Goal: Register for event/course

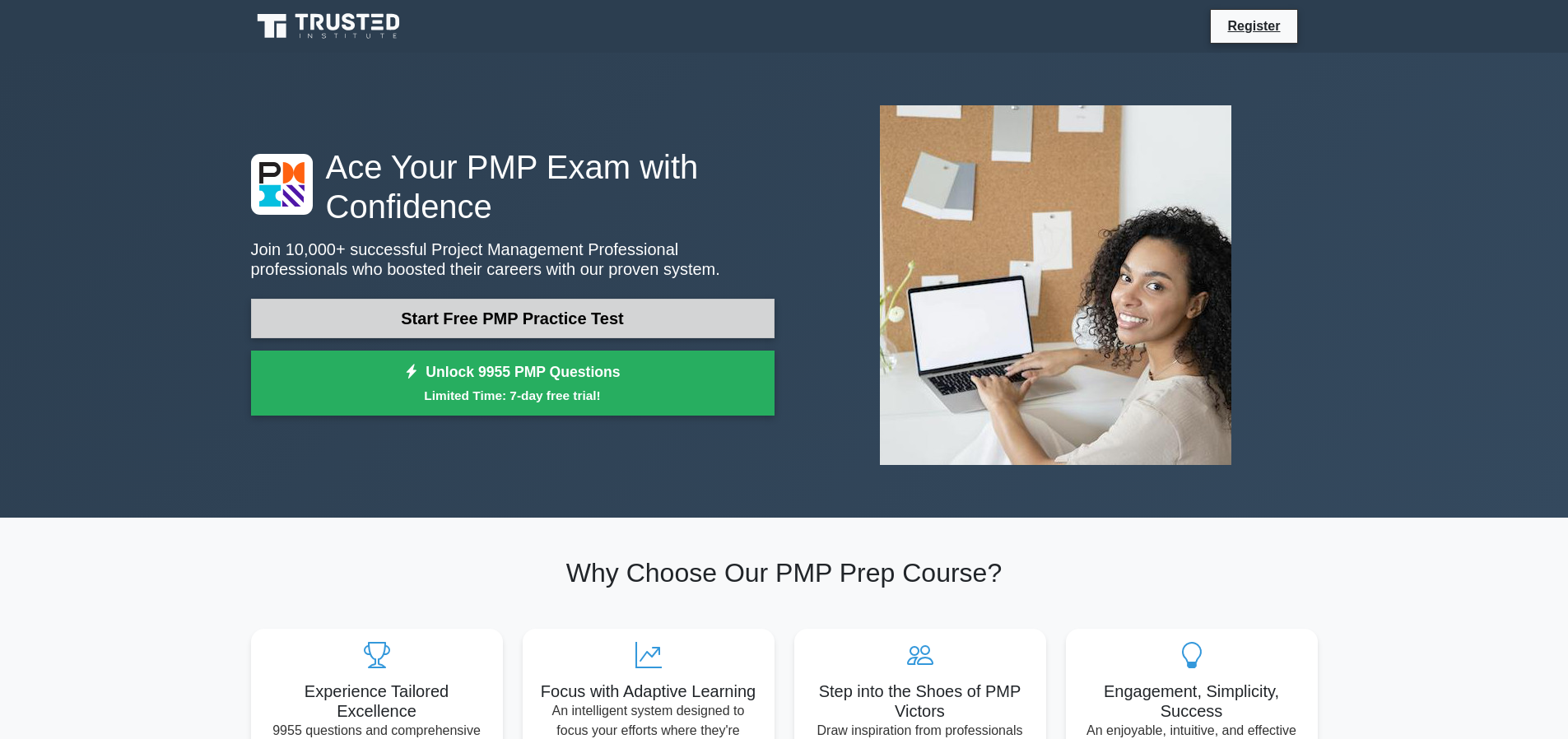
click at [634, 327] on link "Start Free PMP Practice Test" at bounding box center [513, 319] width 523 height 40
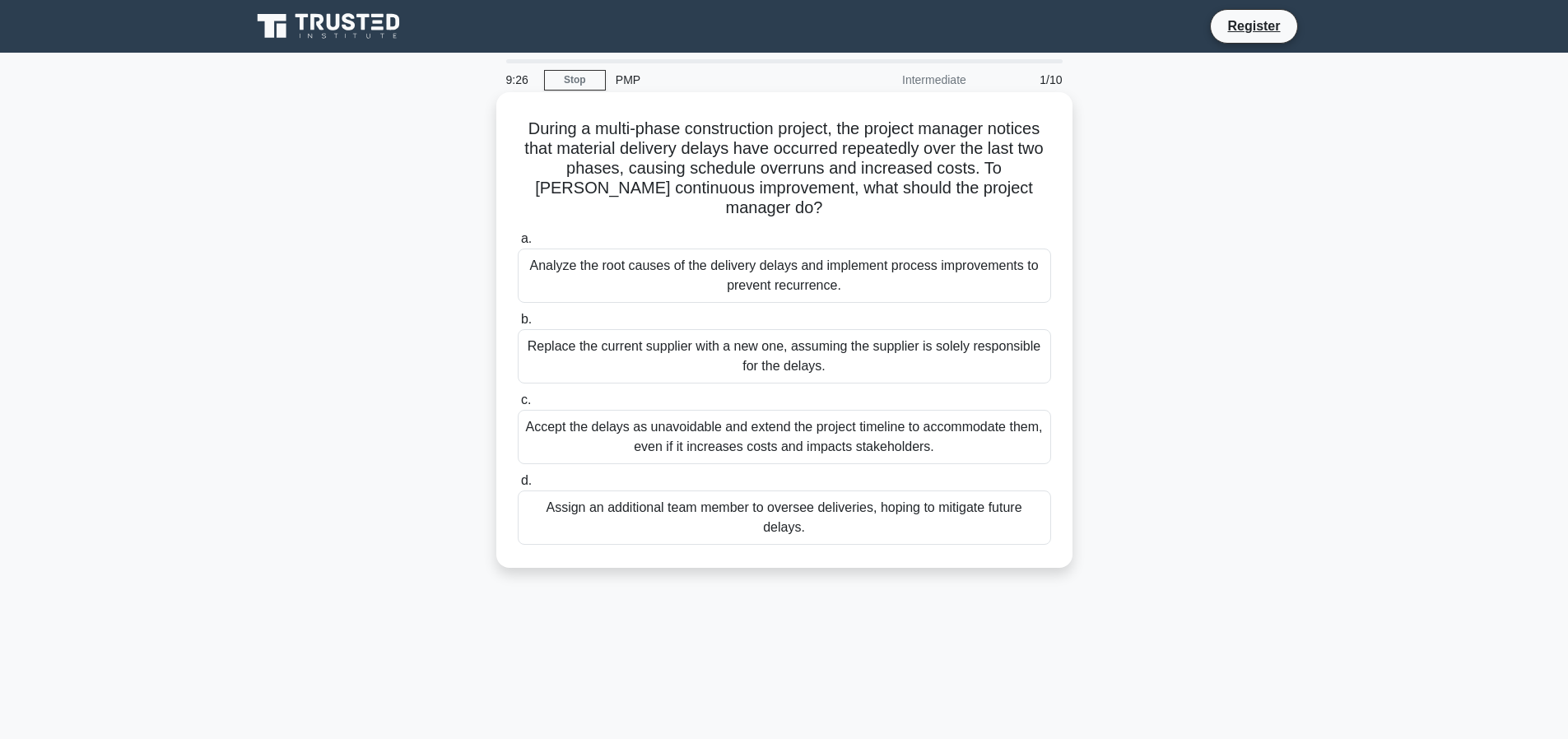
click at [807, 258] on div "Analyze the root causes of the delivery delays and implement process improvemen…" at bounding box center [785, 276] width 534 height 55
click at [518, 244] on input "a. Analyze the root causes of the delivery delays and implement process improve…" at bounding box center [518, 239] width 0 height 10
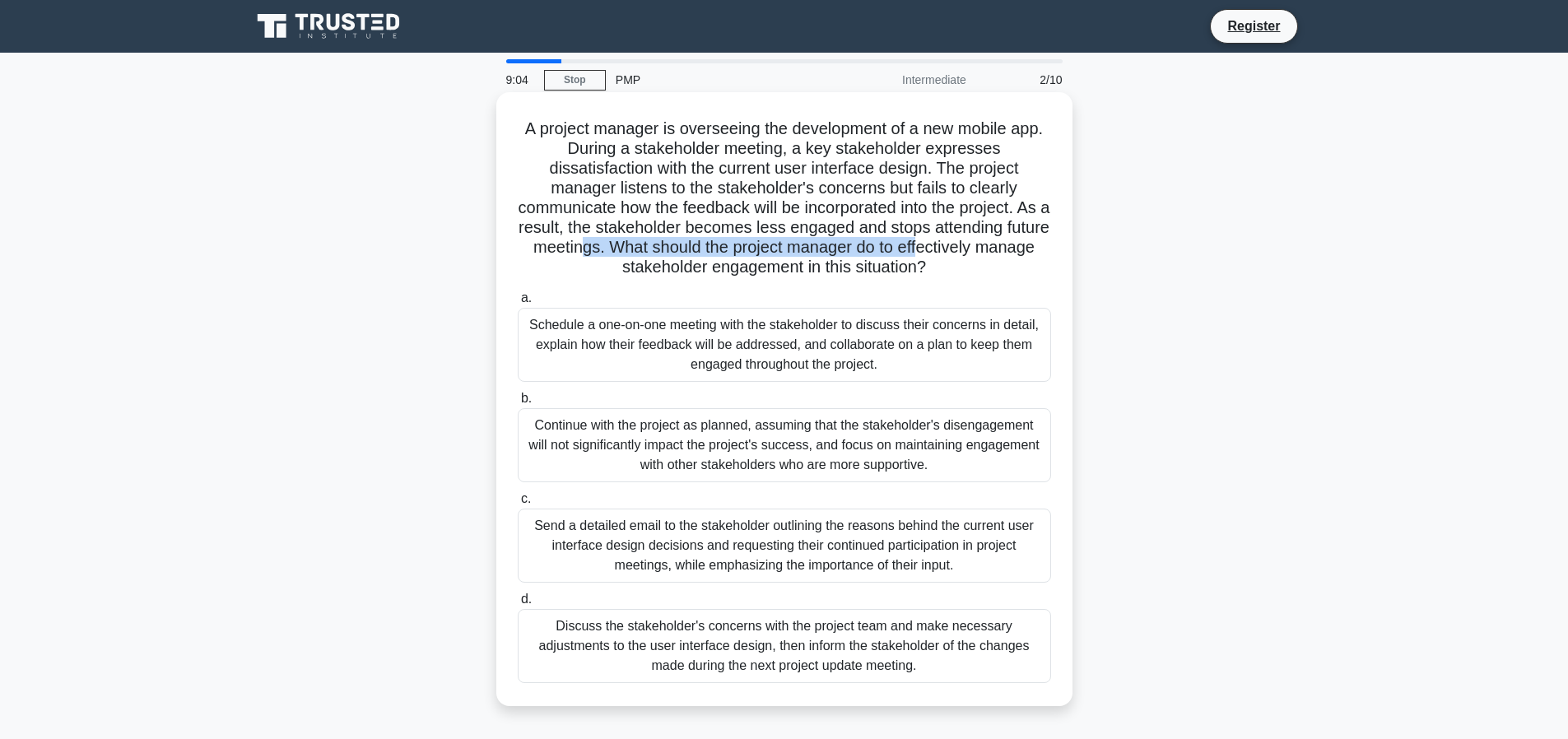
drag, startPoint x: 636, startPoint y: 243, endPoint x: 979, endPoint y: 246, distance: 343.0
click at [979, 246] on h5 "A project manager is overseeing the development of a new mobile app. During a s…" at bounding box center [784, 198] width 536 height 159
click at [839, 344] on div "Schedule a one-on-one meeting with the stakeholder to discuss their concerns in…" at bounding box center [785, 345] width 534 height 75
click at [518, 304] on input "a. Schedule a one-on-one meeting with the stakeholder to discuss their concerns…" at bounding box center [518, 298] width 0 height 10
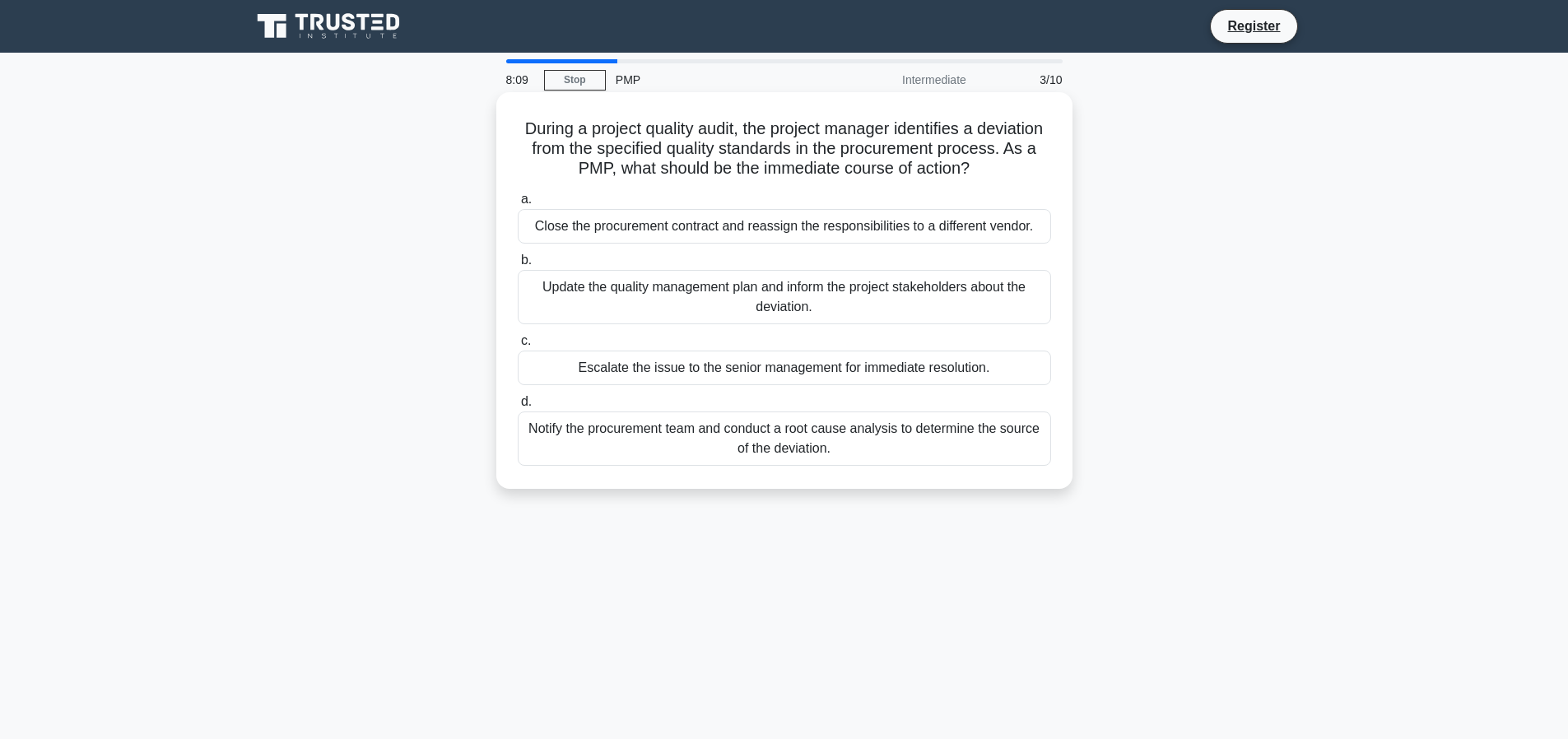
click at [926, 436] on div "Notify the procurement team and conduct a root cause analysis to determine the …" at bounding box center [785, 438] width 534 height 55
click at [518, 407] on input "d. Notify the procurement team and conduct a root cause analysis to determine t…" at bounding box center [518, 402] width 0 height 10
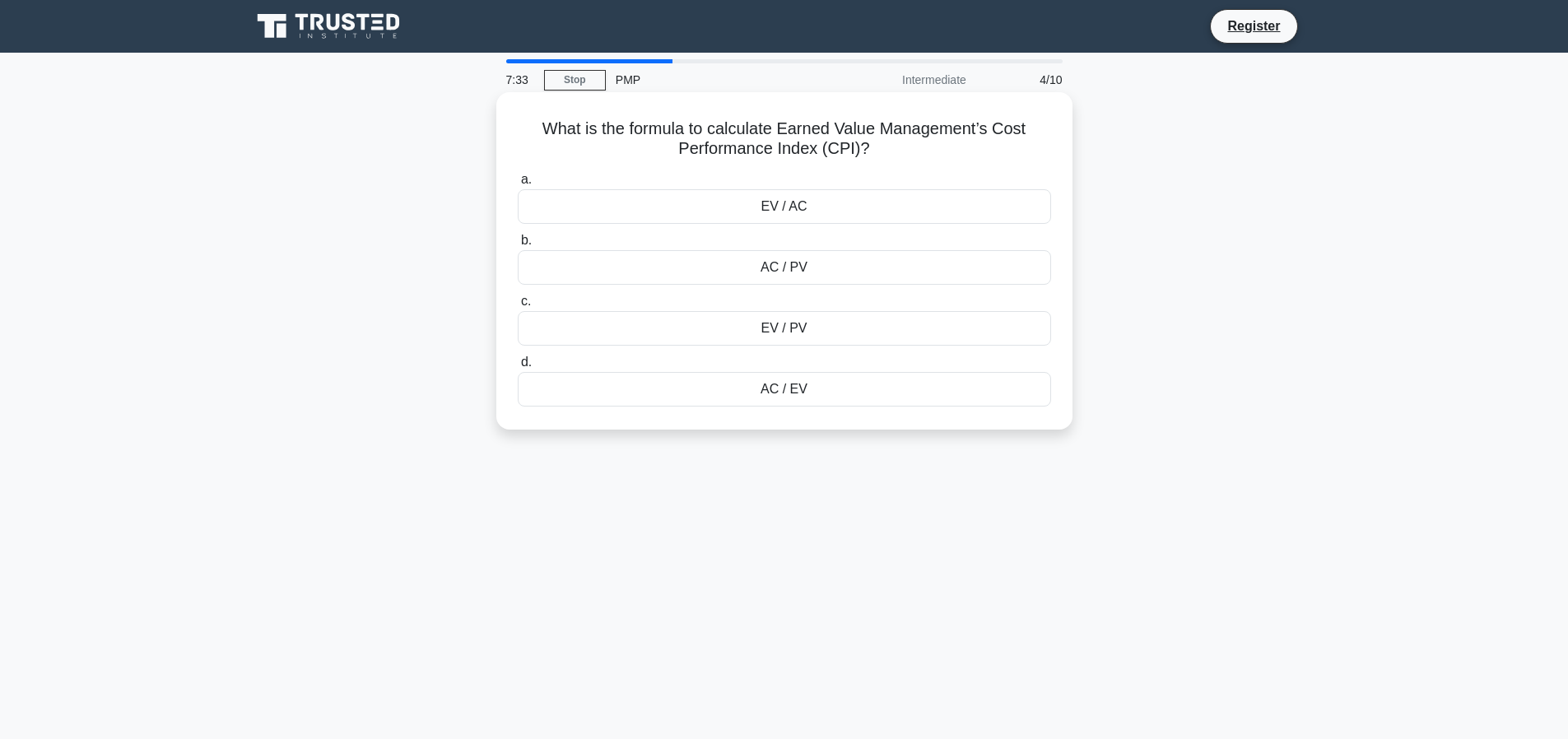
click at [904, 204] on div "EV / AC" at bounding box center [785, 207] width 534 height 35
click at [518, 185] on input "a. EV / AC" at bounding box center [518, 179] width 0 height 10
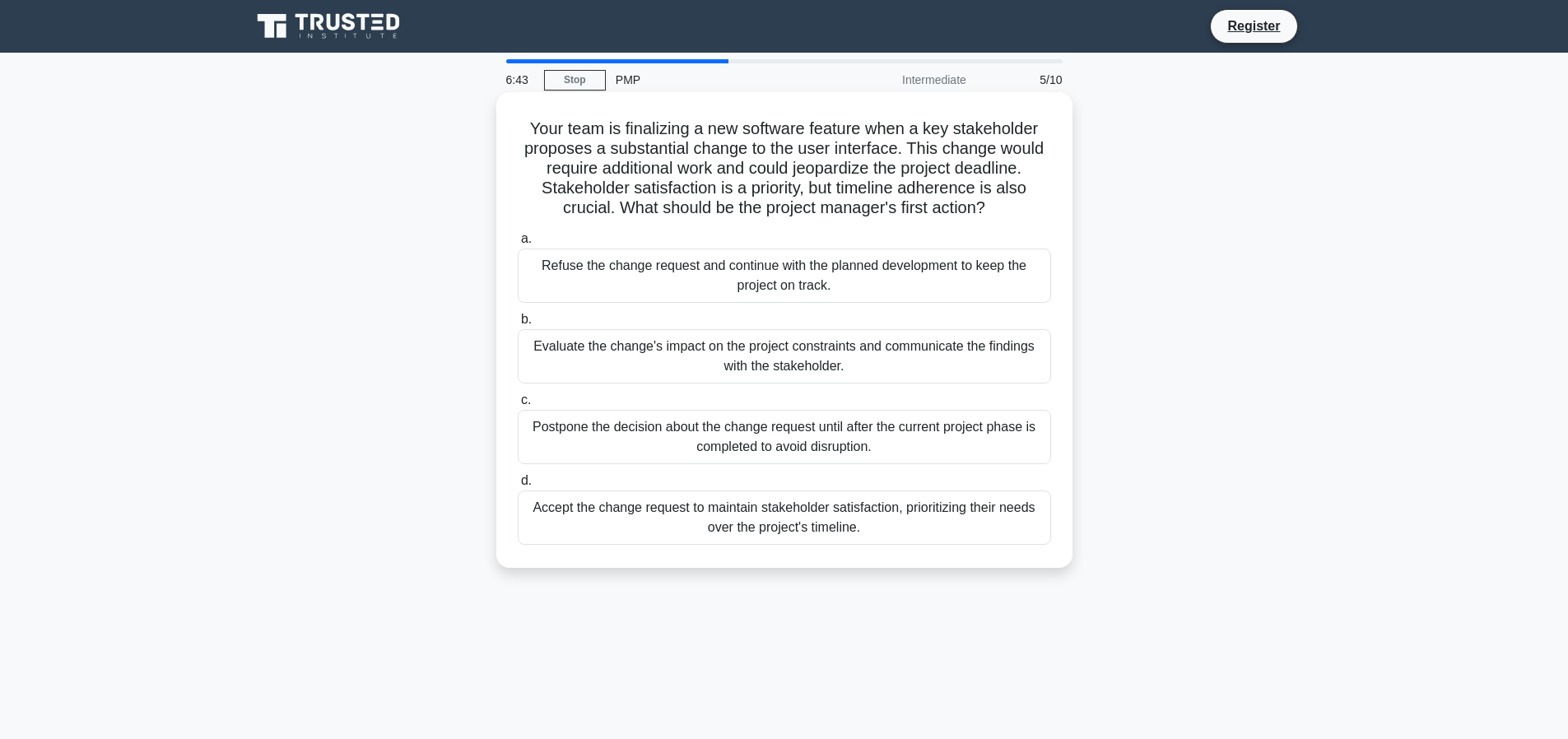
click at [854, 358] on div "Evaluate the change's impact on the project constraints and communicate the fin…" at bounding box center [785, 356] width 534 height 55
click at [518, 325] on input "b. Evaluate the change's impact on the project constraints and communicate the …" at bounding box center [518, 320] width 0 height 10
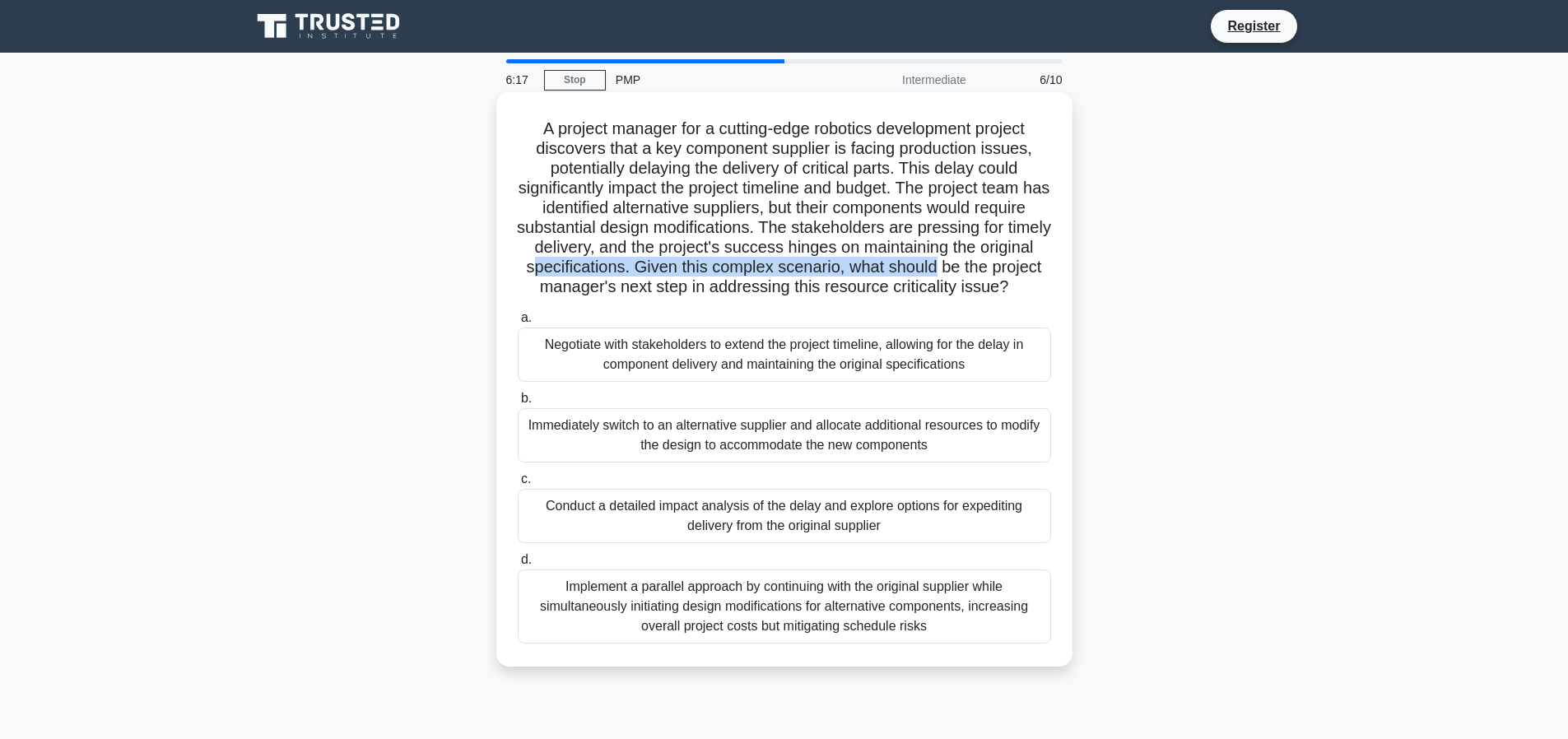
drag, startPoint x: 590, startPoint y: 269, endPoint x: 995, endPoint y: 261, distance: 405.1
click at [995, 261] on h5 "A project manager for a cutting-edge robotics development project discovers tha…" at bounding box center [784, 208] width 536 height 179
click at [831, 624] on div "Implement a parallel approach by continuing with the original supplier while si…" at bounding box center [785, 606] width 534 height 75
click at [518, 566] on input "d. Implement a parallel approach by continuing with the original supplier while…" at bounding box center [518, 560] width 0 height 10
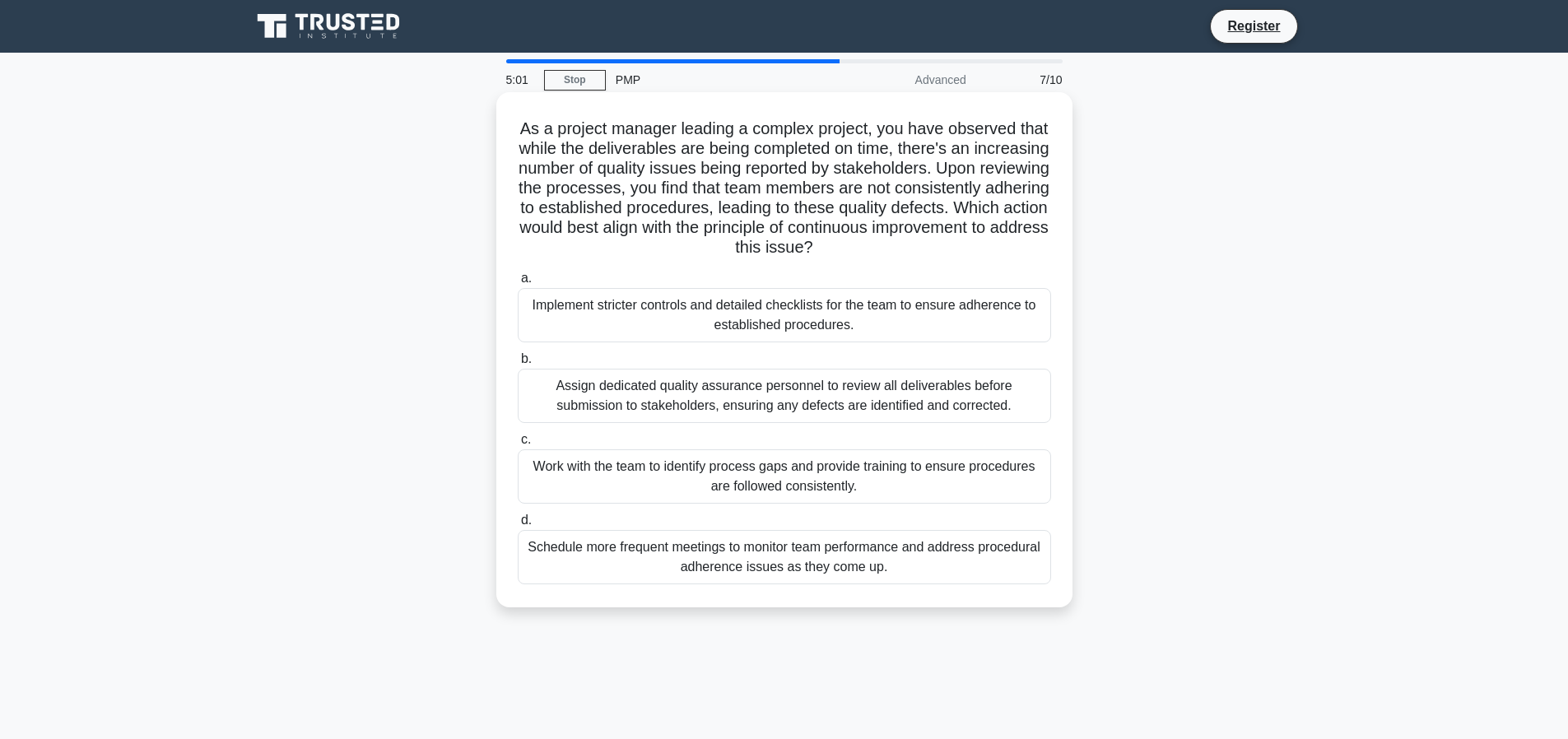
click at [594, 466] on div "Work with the team to identify process gaps and provide training to ensure proc…" at bounding box center [785, 476] width 534 height 55
click at [518, 445] on input "c. Work with the team to identify process gaps and provide training to ensure p…" at bounding box center [518, 440] width 0 height 10
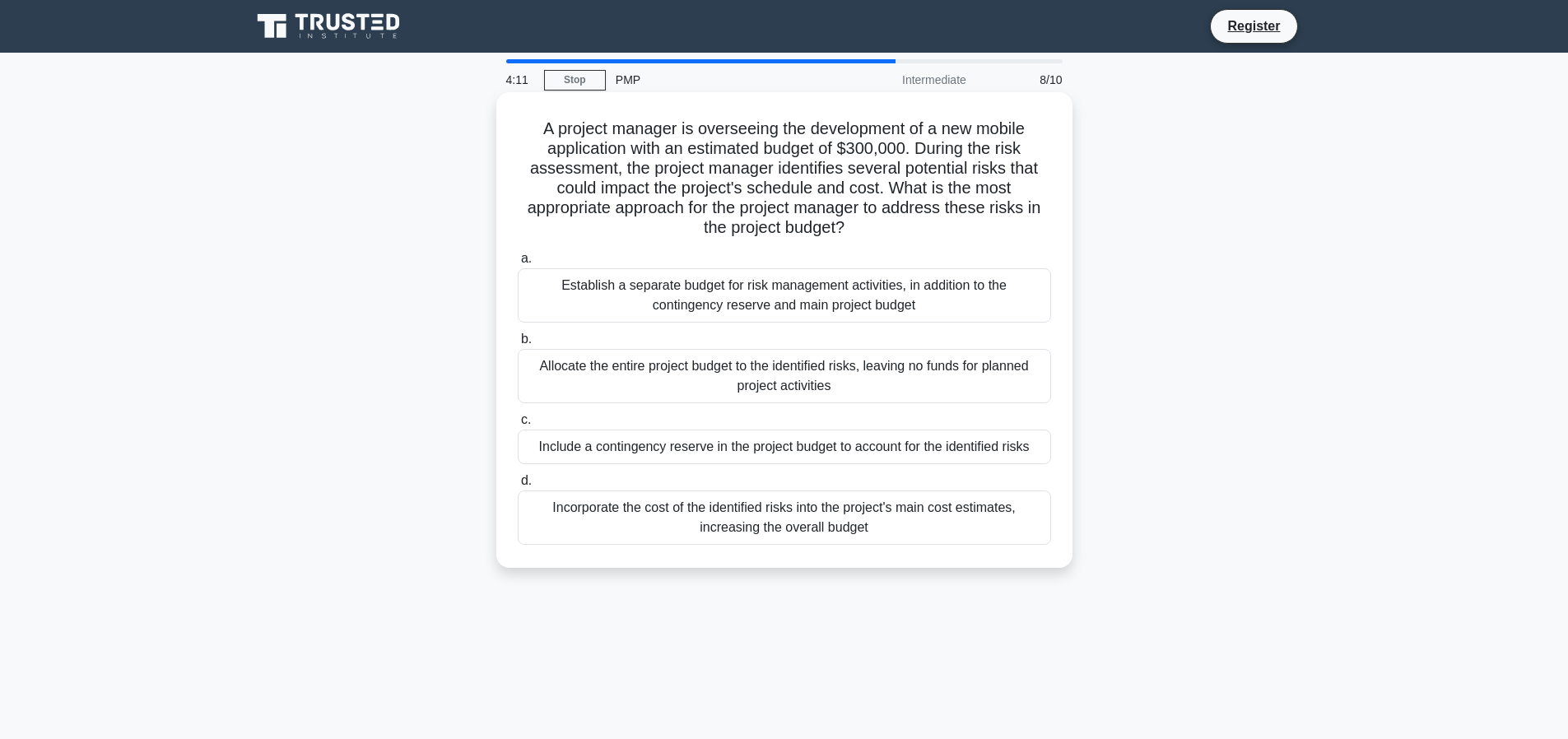
click at [910, 446] on div "Include a contingency reserve in the project budget to account for the identifi…" at bounding box center [785, 447] width 534 height 35
click at [518, 425] on input "c. Include a contingency reserve in the project budget to account for the ident…" at bounding box center [518, 420] width 0 height 10
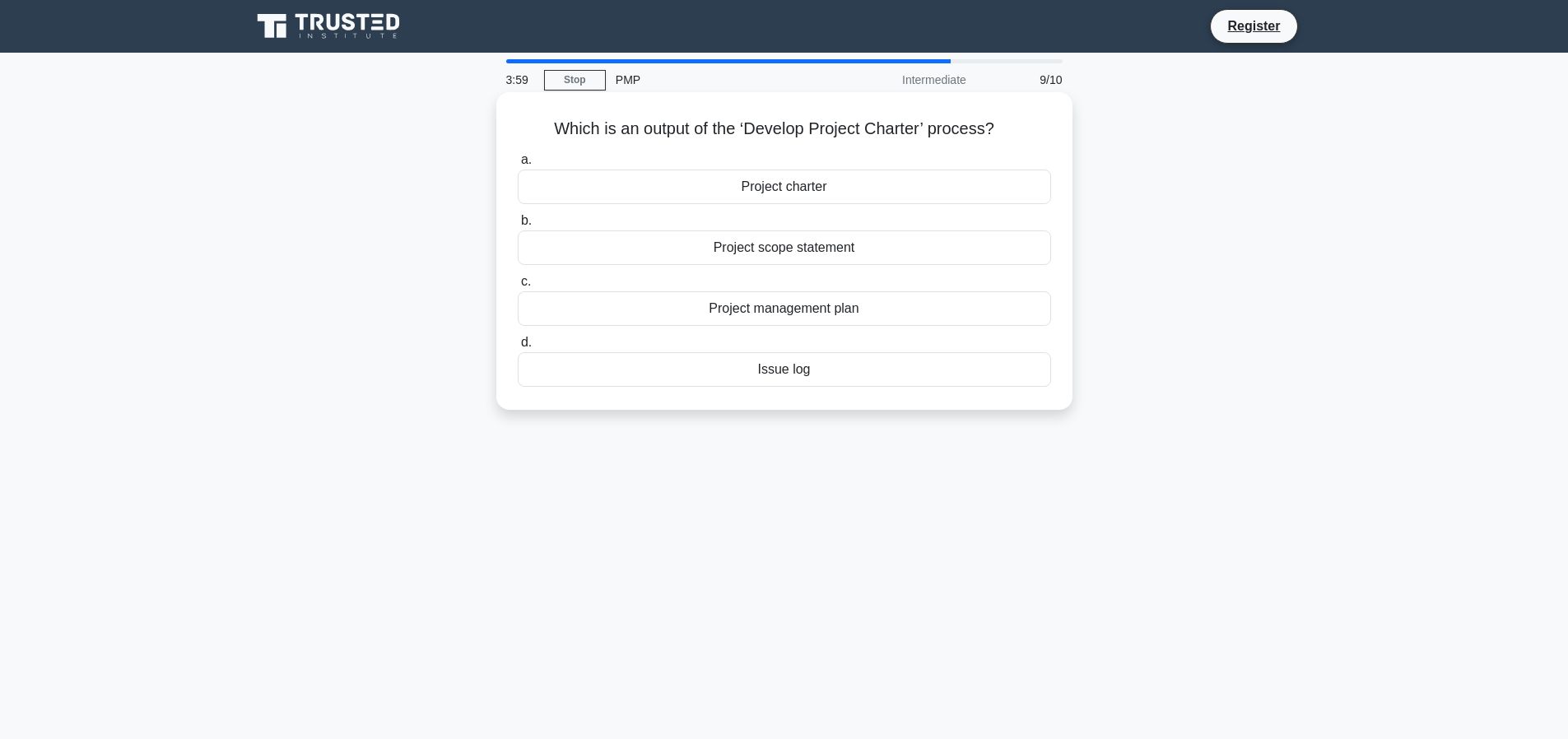
click at [839, 190] on div "Project charter" at bounding box center [785, 187] width 534 height 35
click at [518, 165] on input "a. Project charter" at bounding box center [518, 160] width 0 height 10
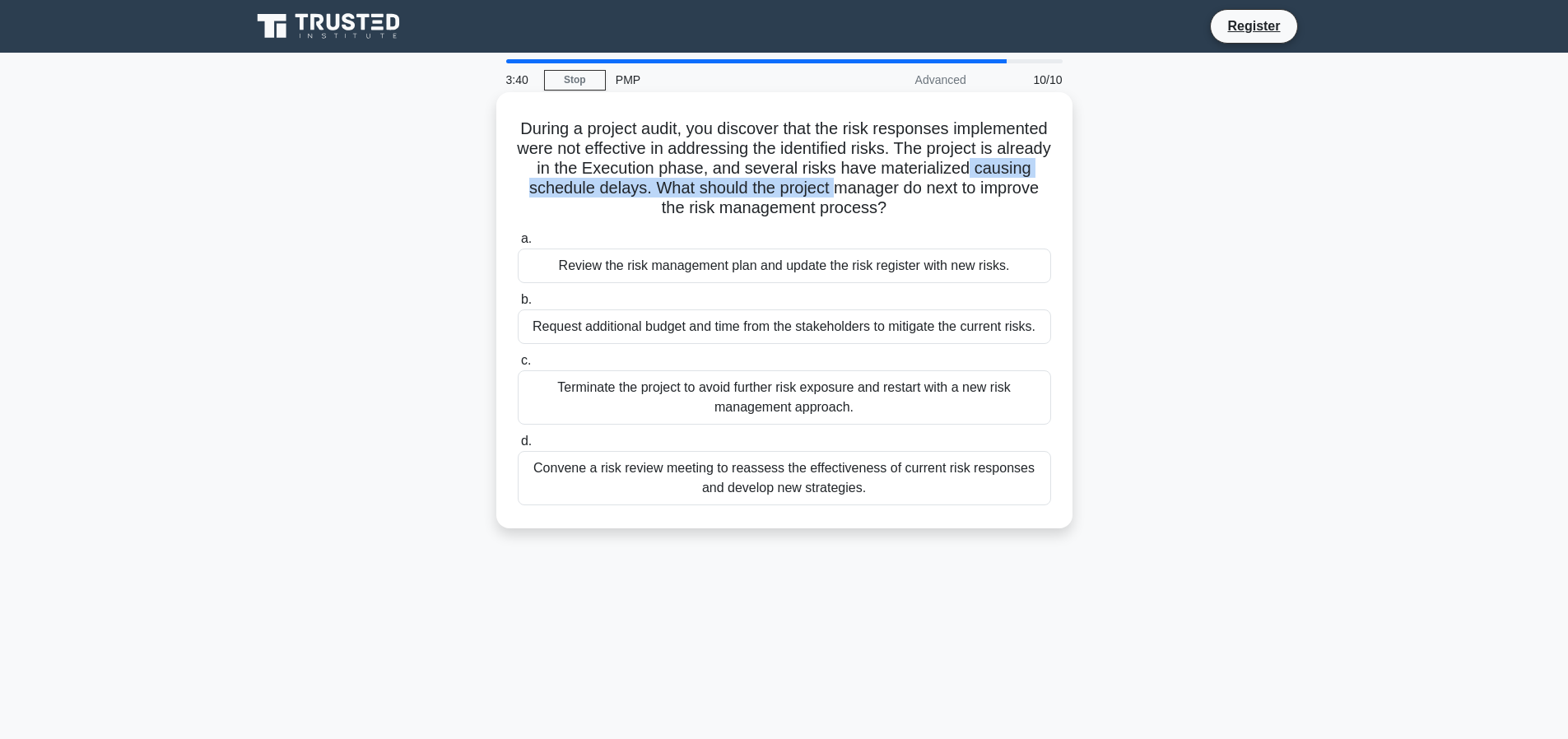
drag, startPoint x: 608, startPoint y: 187, endPoint x: 990, endPoint y: 190, distance: 382.0
click at [990, 190] on h5 "During a project audit, you discover that the risk responses implemented were n…" at bounding box center [784, 169] width 536 height 100
click at [949, 479] on div "Convene a risk review meeting to reassess the effectiveness of current risk res…" at bounding box center [785, 478] width 534 height 55
click at [518, 447] on input "d. Convene a risk review meeting to reassess the effectiveness of current risk …" at bounding box center [518, 442] width 0 height 10
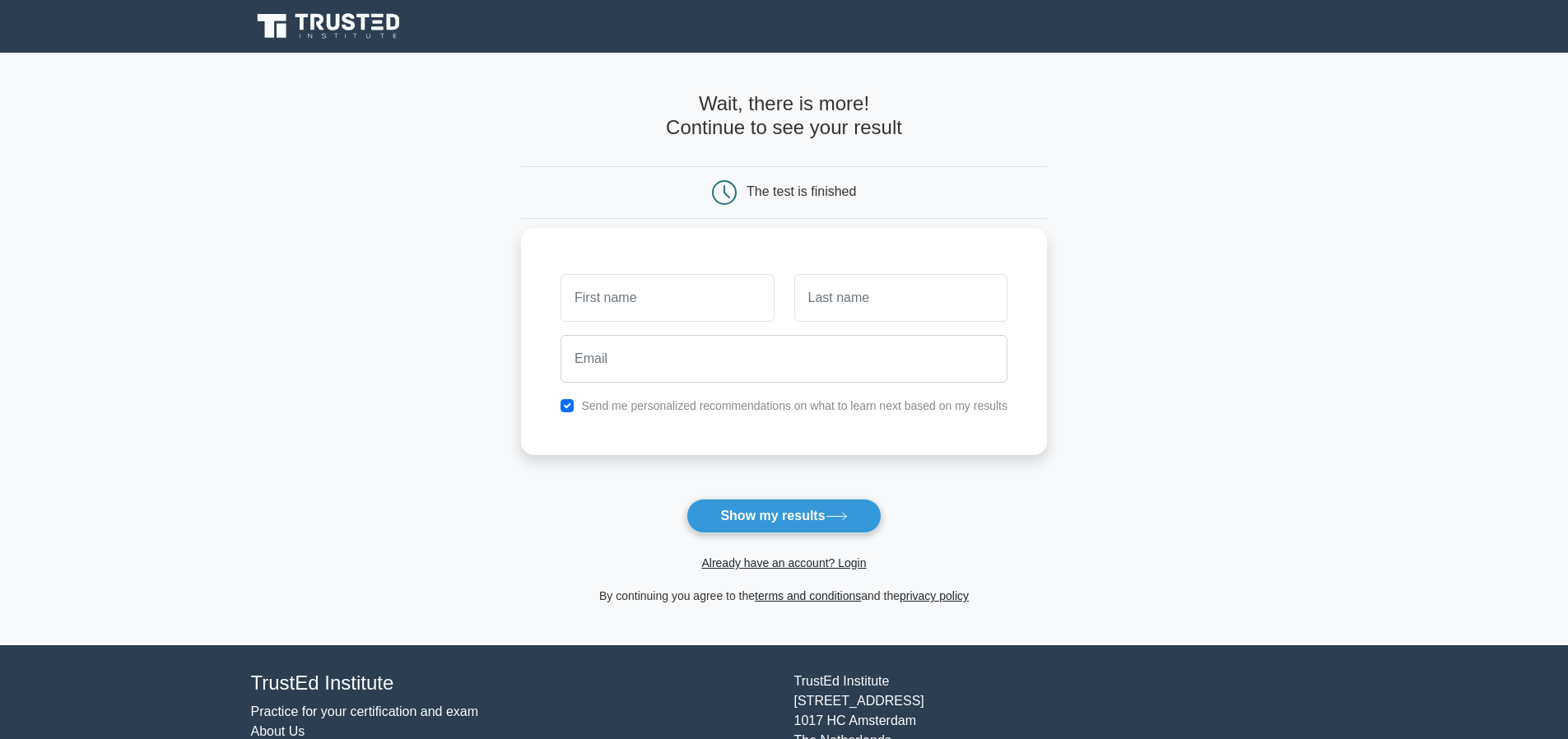
click at [693, 301] on input "text" at bounding box center [667, 297] width 213 height 48
type input "Gennadii"
click at [816, 314] on input "text" at bounding box center [901, 297] width 213 height 48
type input "Kim"
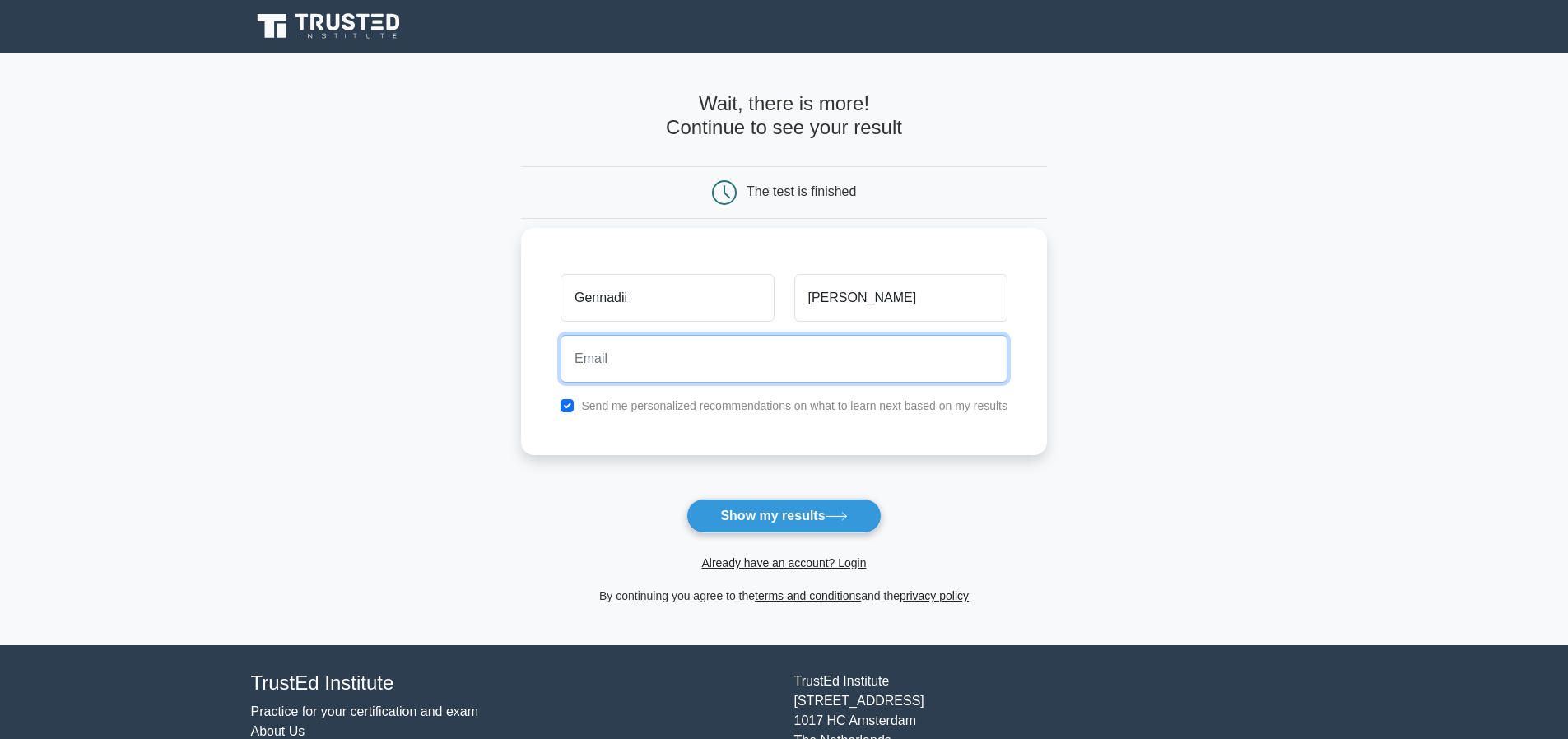
click at [834, 364] on input "email" at bounding box center [784, 359] width 447 height 48
type input "gennady.kim@techdinamics.com"
click at [569, 404] on input "checkbox" at bounding box center [567, 405] width 13 height 13
checkbox input "false"
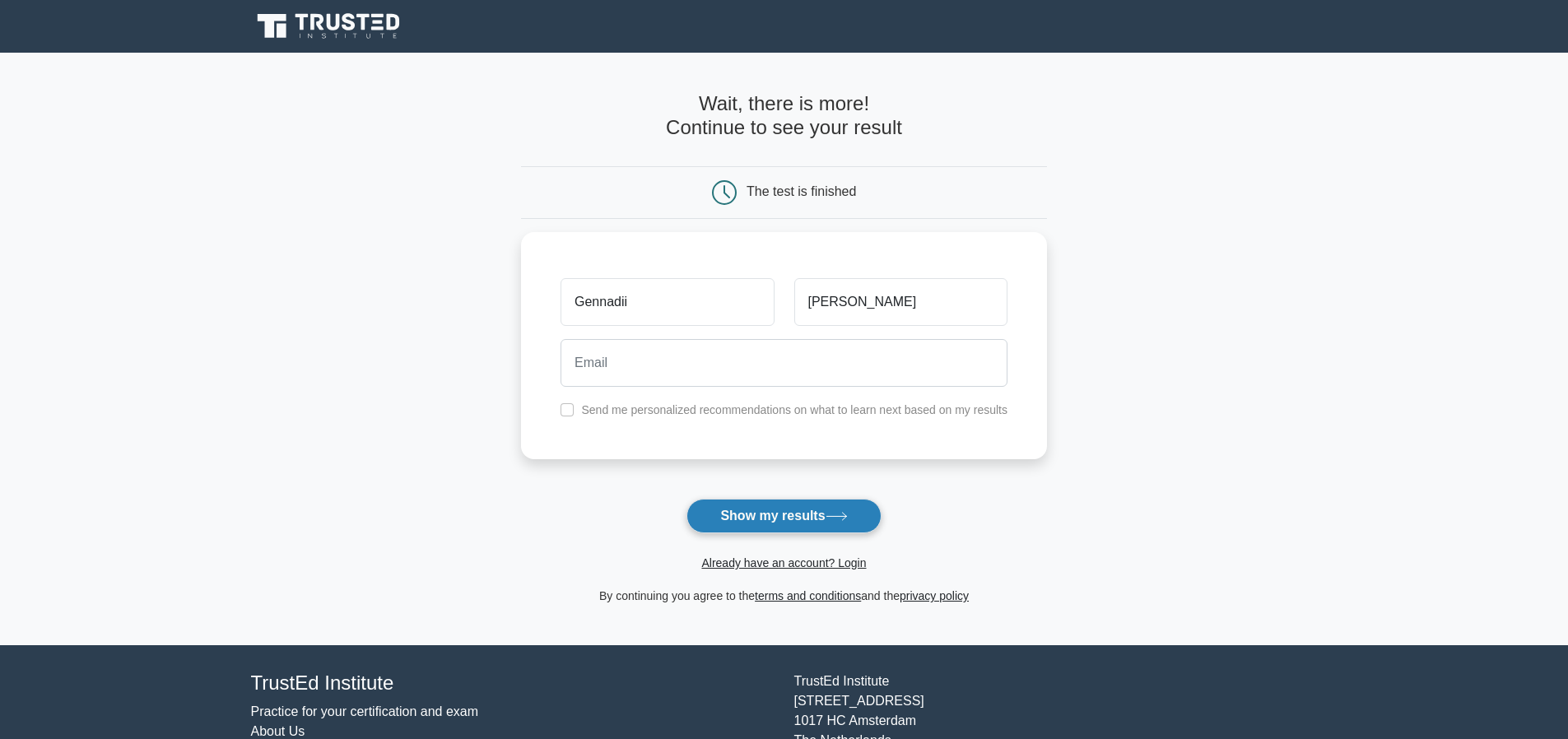
click at [771, 516] on button "Show my results" at bounding box center [783, 516] width 194 height 35
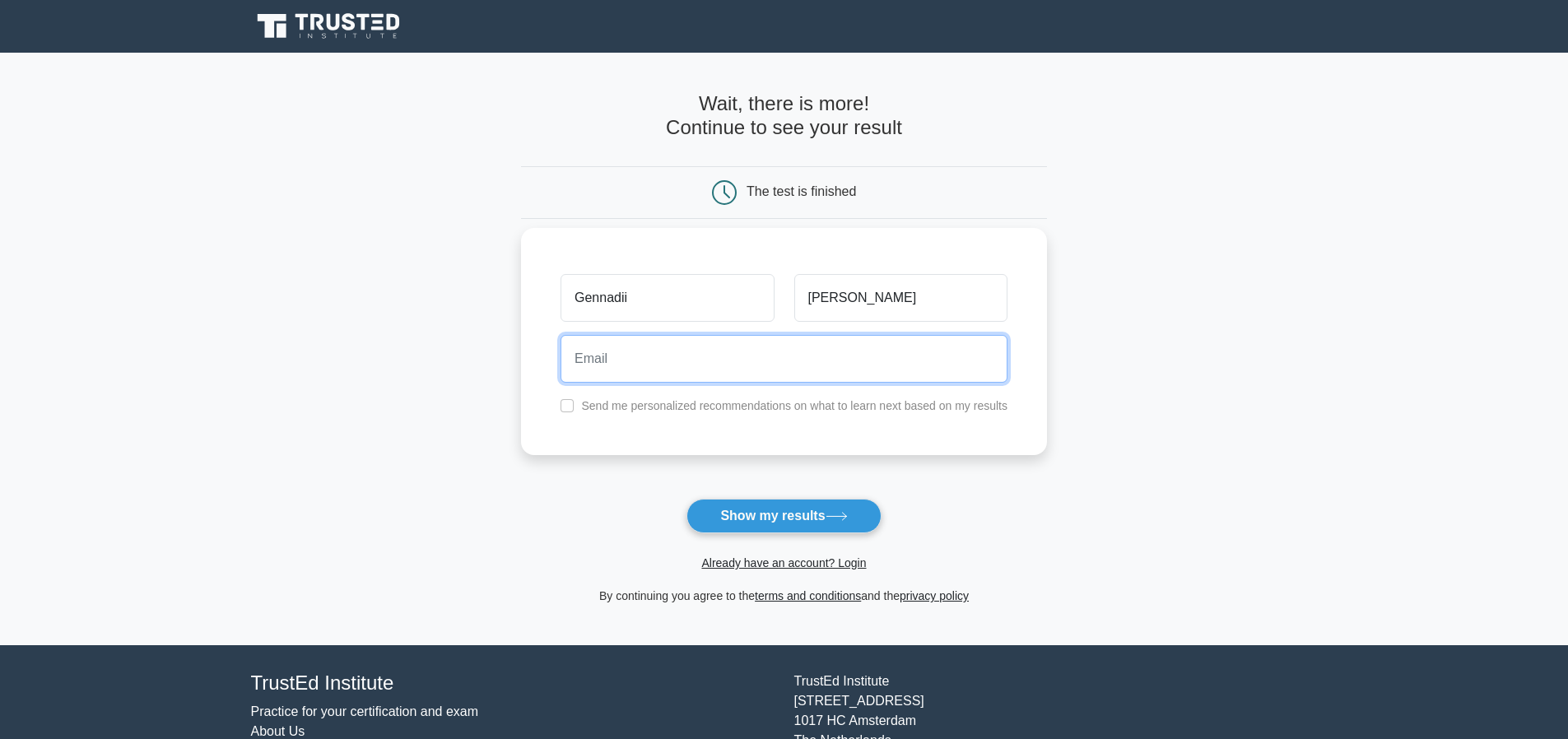
click at [774, 366] on input "email" at bounding box center [784, 359] width 447 height 48
type input "gennady.kim@techdinamics.com"
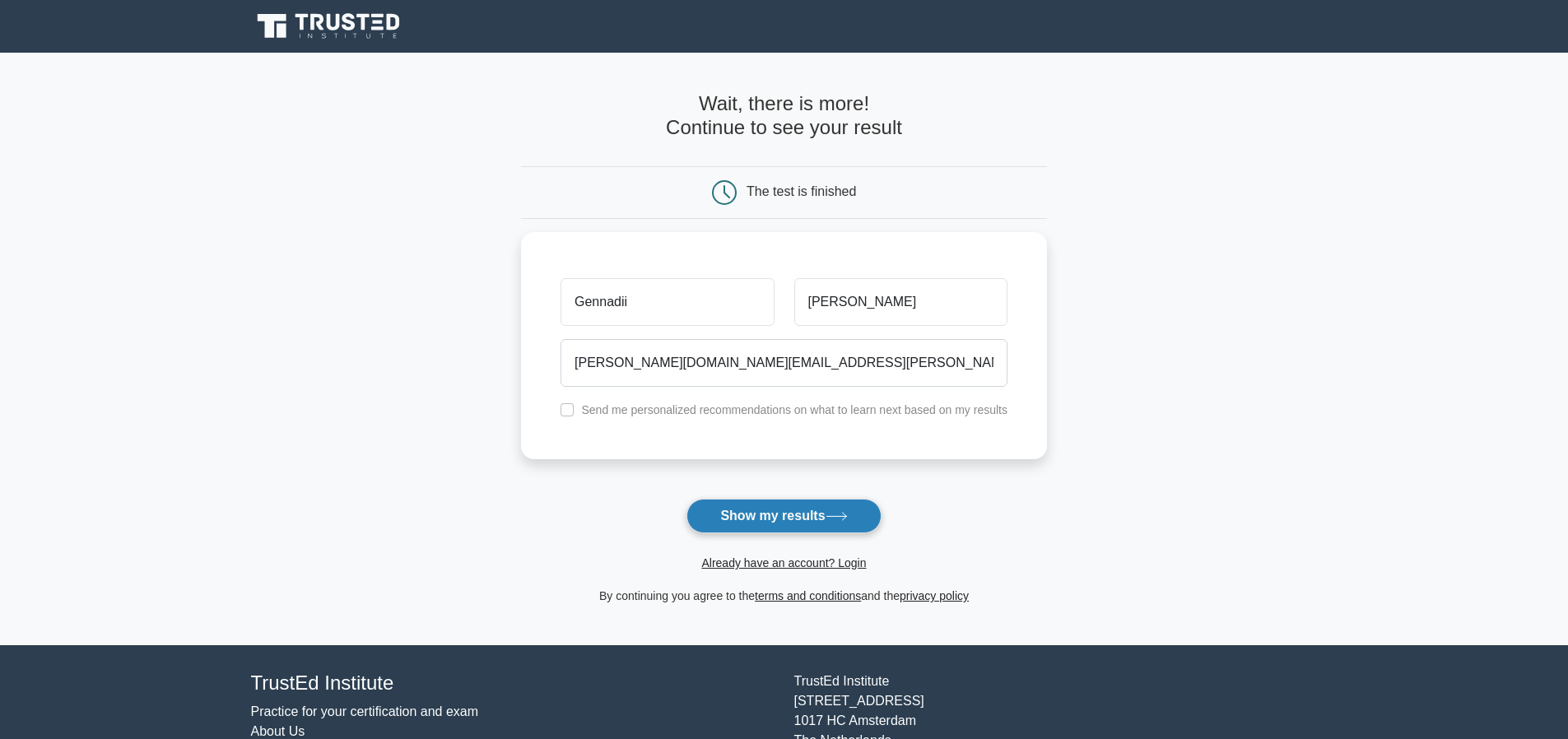
click at [777, 514] on button "Show my results" at bounding box center [783, 516] width 194 height 35
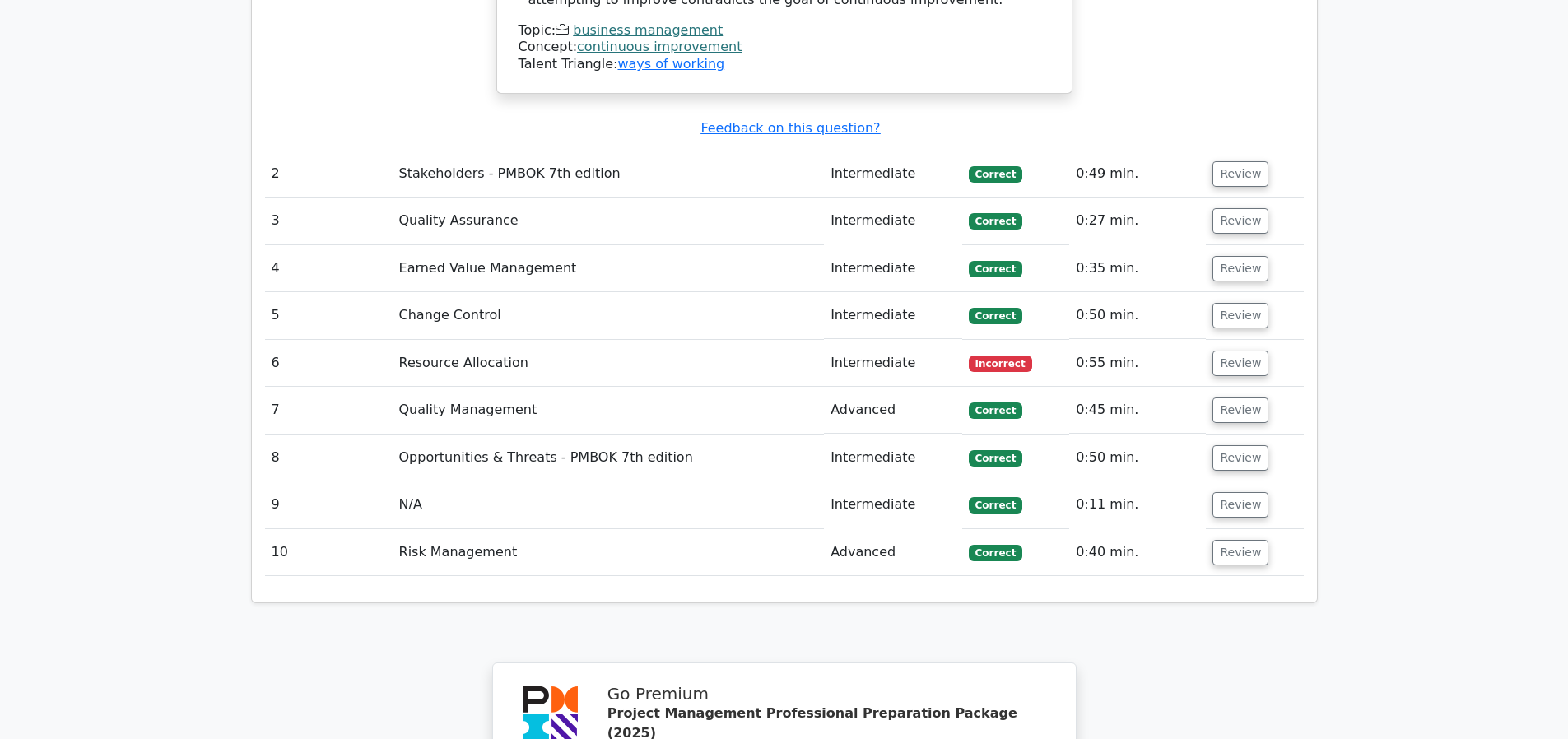
scroll to position [2305, 0]
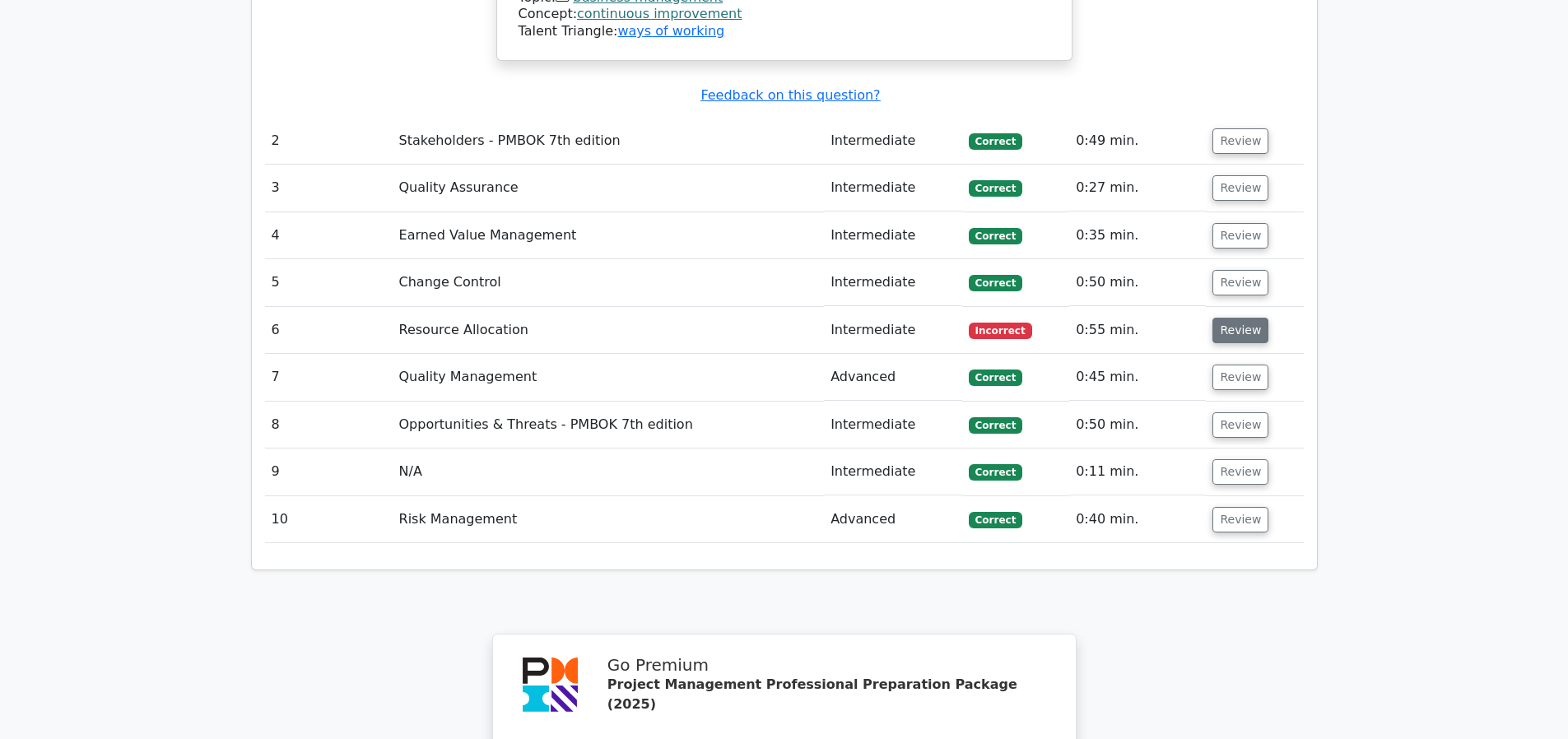
click at [1229, 318] on button "Review" at bounding box center [1241, 330] width 56 height 25
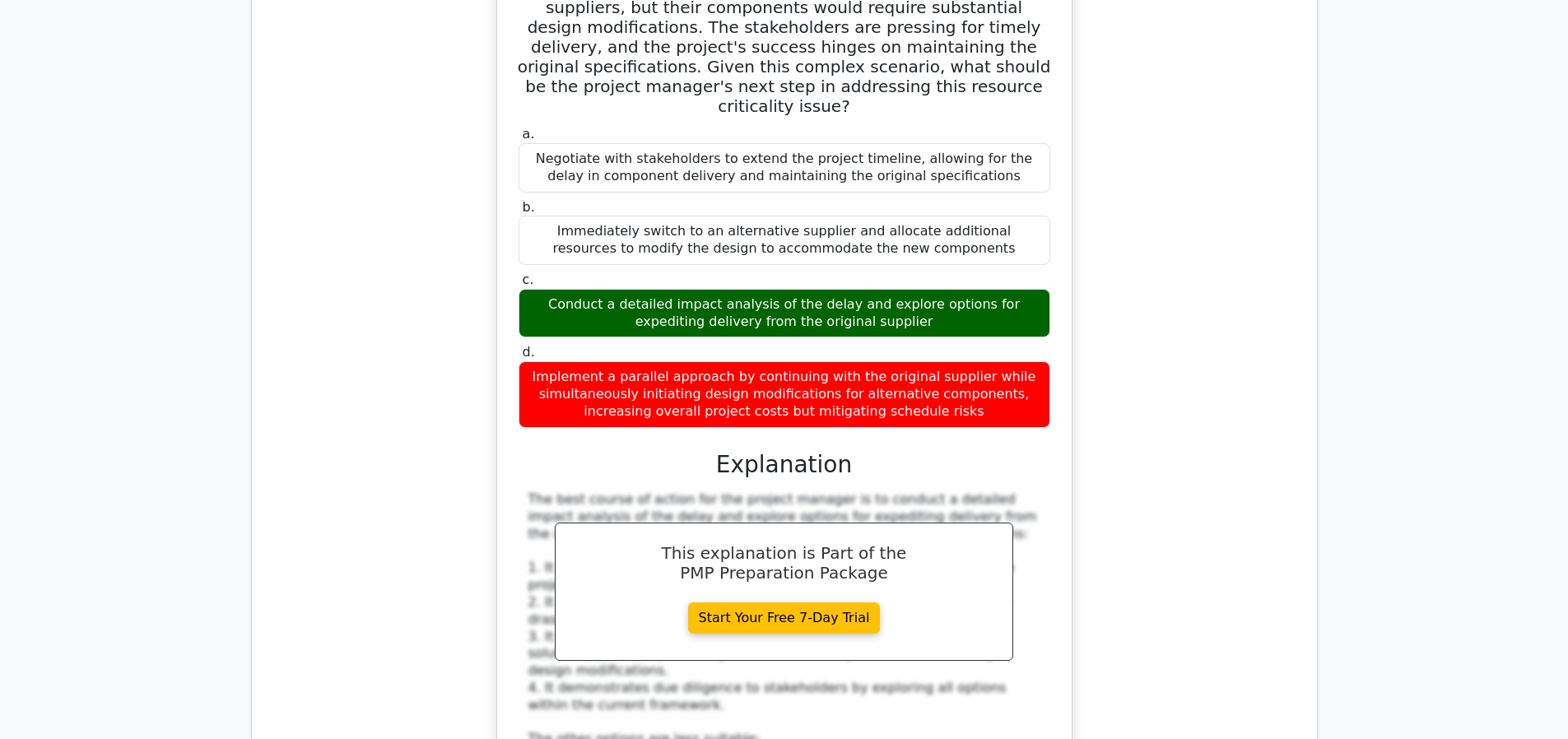
scroll to position [2881, 0]
